Goal: Task Accomplishment & Management: Use online tool/utility

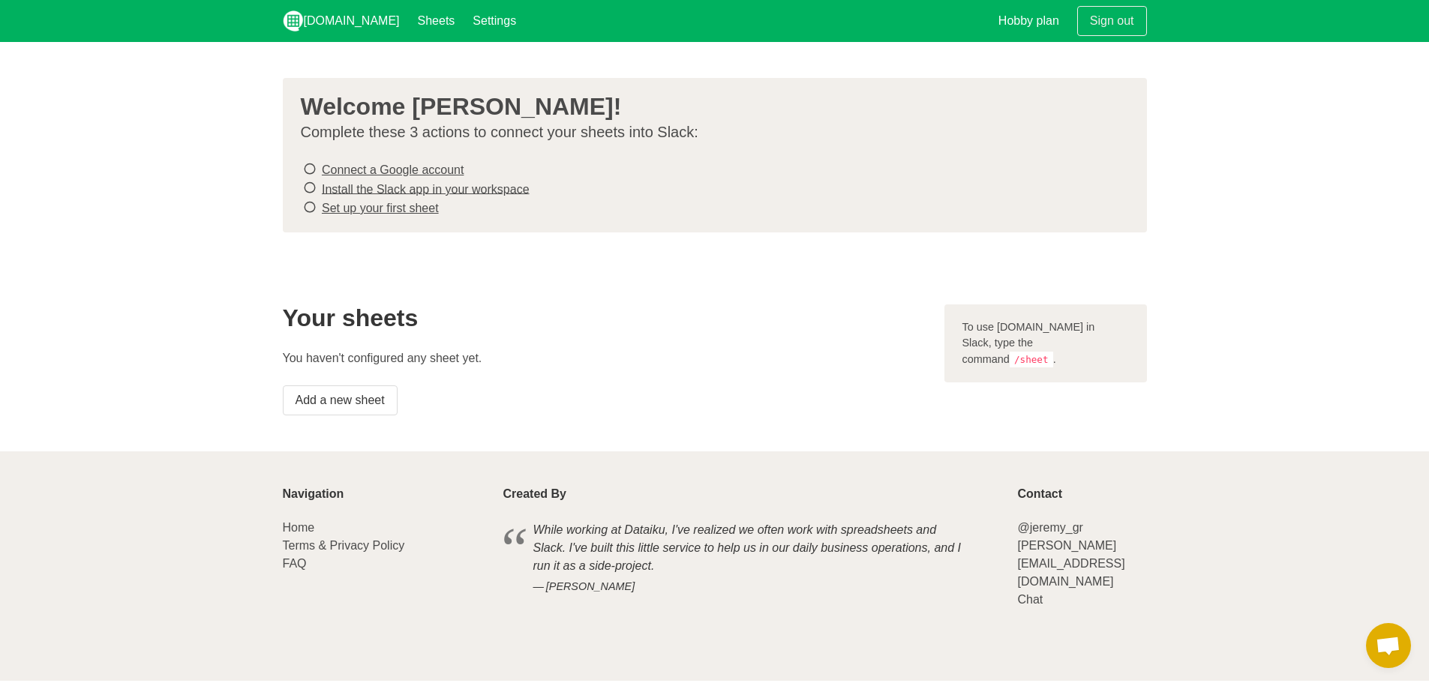
click at [683, 319] on h2 "Your sheets" at bounding box center [605, 318] width 644 height 27
click at [356, 170] on link "Connect a Google account" at bounding box center [393, 170] width 142 height 13
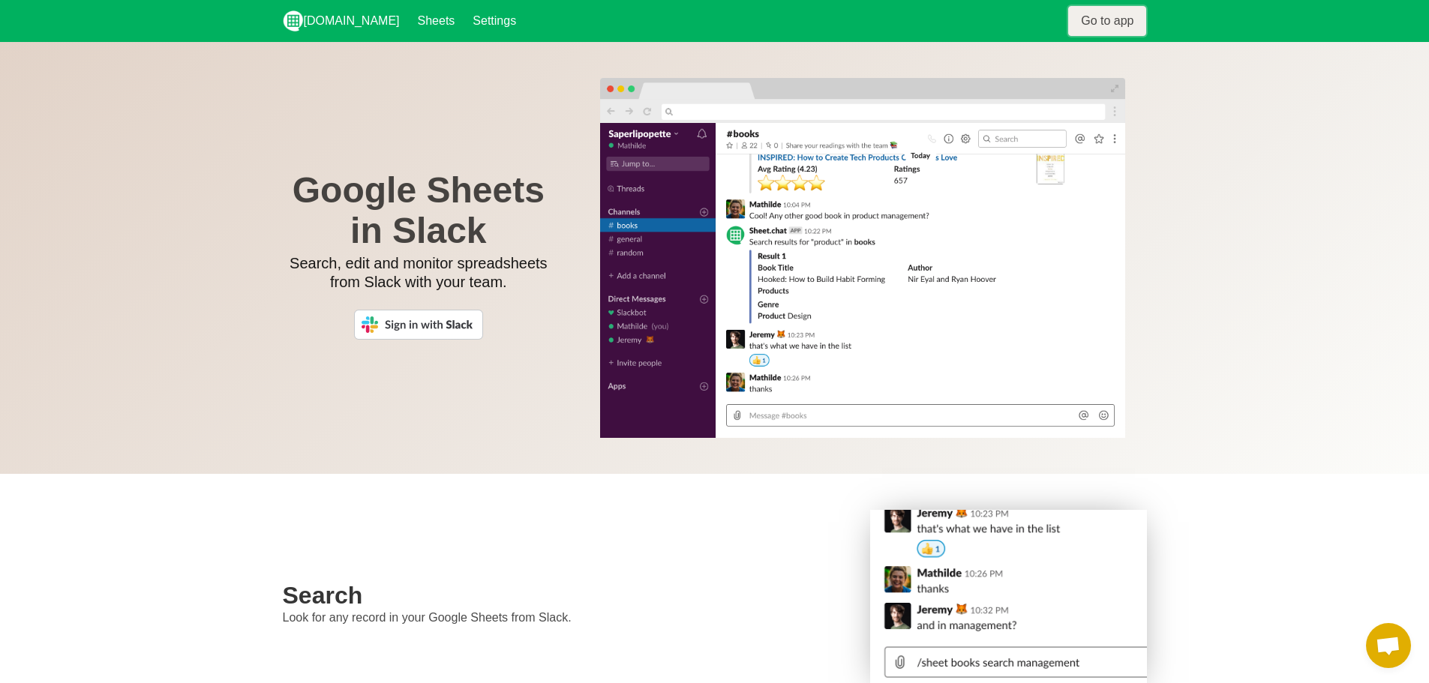
click at [1092, 17] on link "Go to app" at bounding box center [1107, 21] width 78 height 30
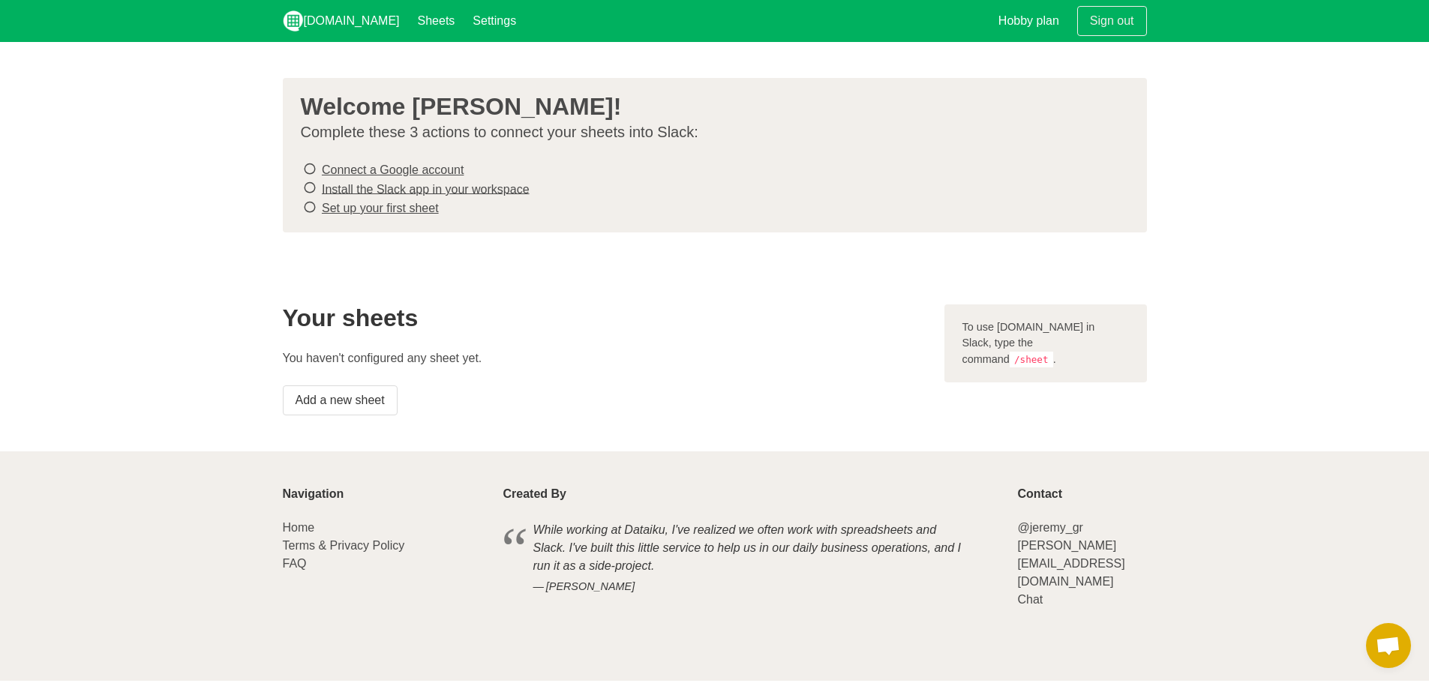
click at [433, 172] on link "Connect a Google account" at bounding box center [393, 170] width 142 height 13
